Goal: Task Accomplishment & Management: Complete application form

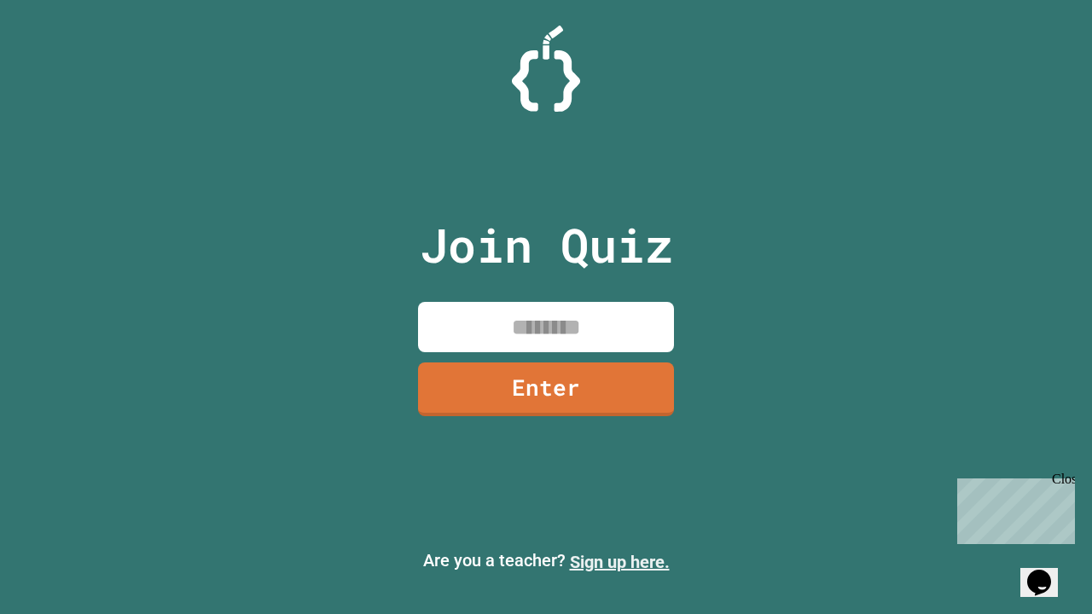
click at [619, 562] on link "Sign up here." at bounding box center [620, 562] width 100 height 20
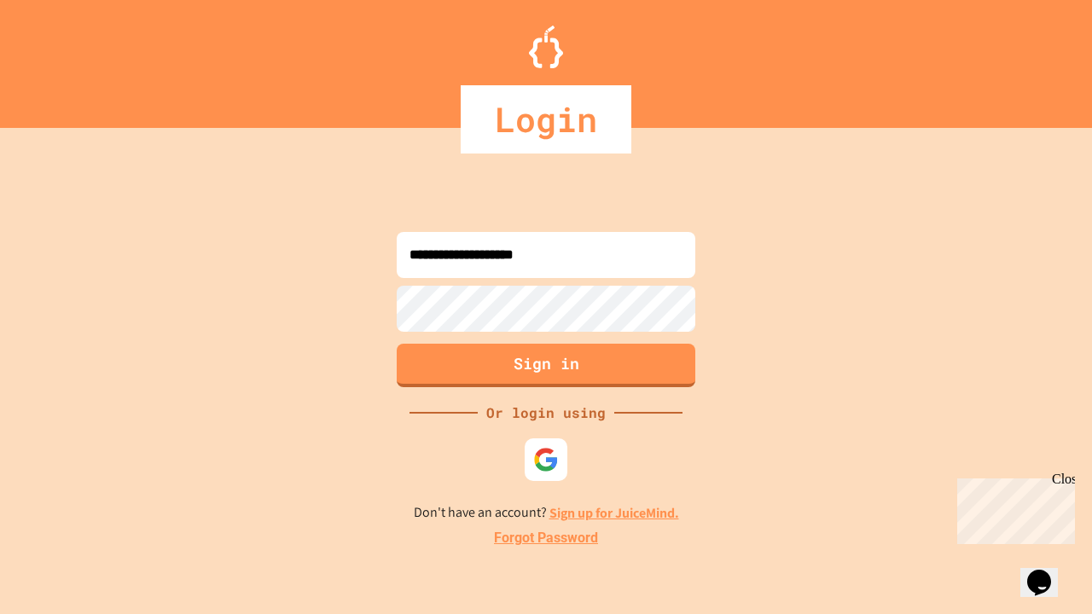
type input "**********"
